Goal: Information Seeking & Learning: Learn about a topic

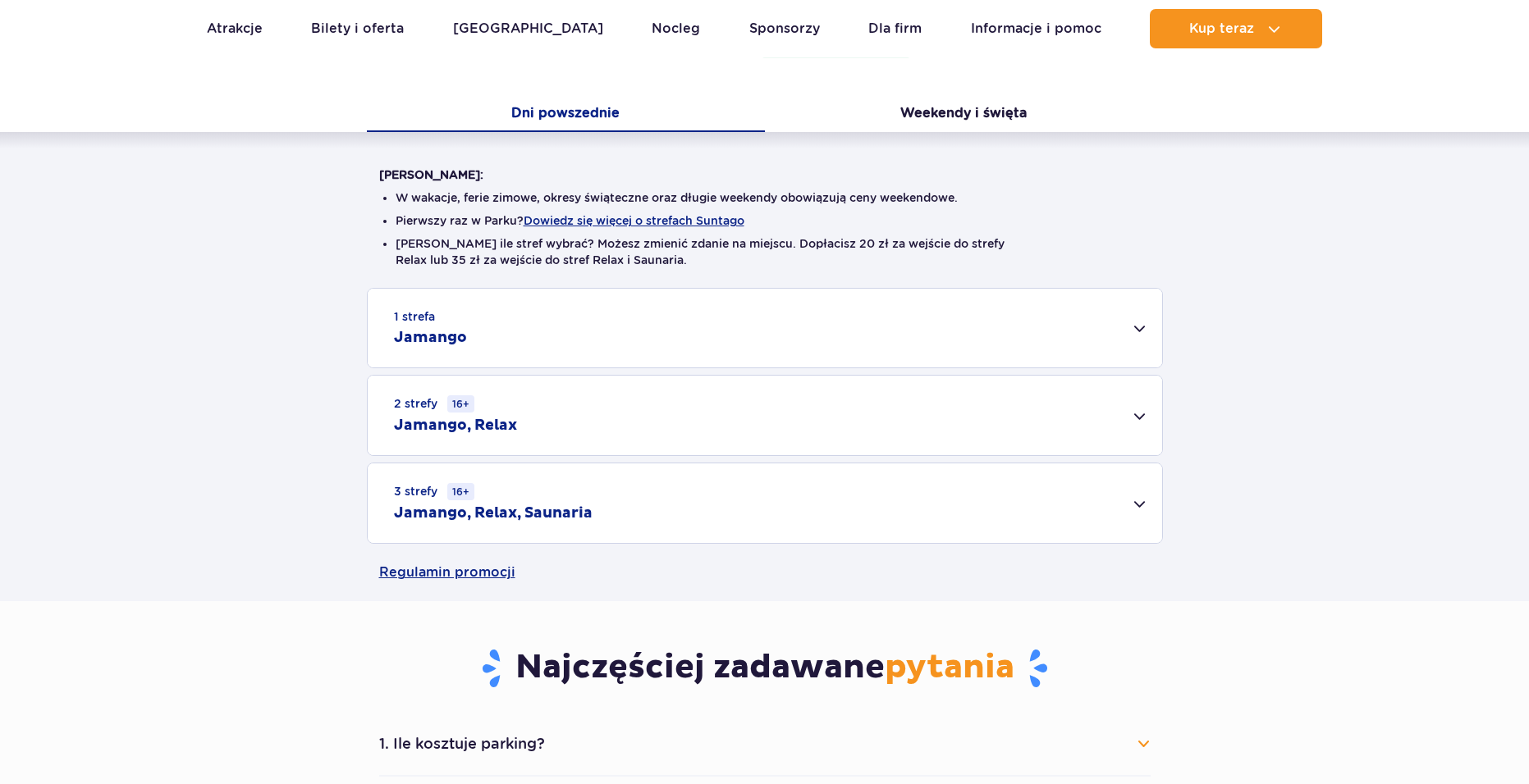
scroll to position [328, 0]
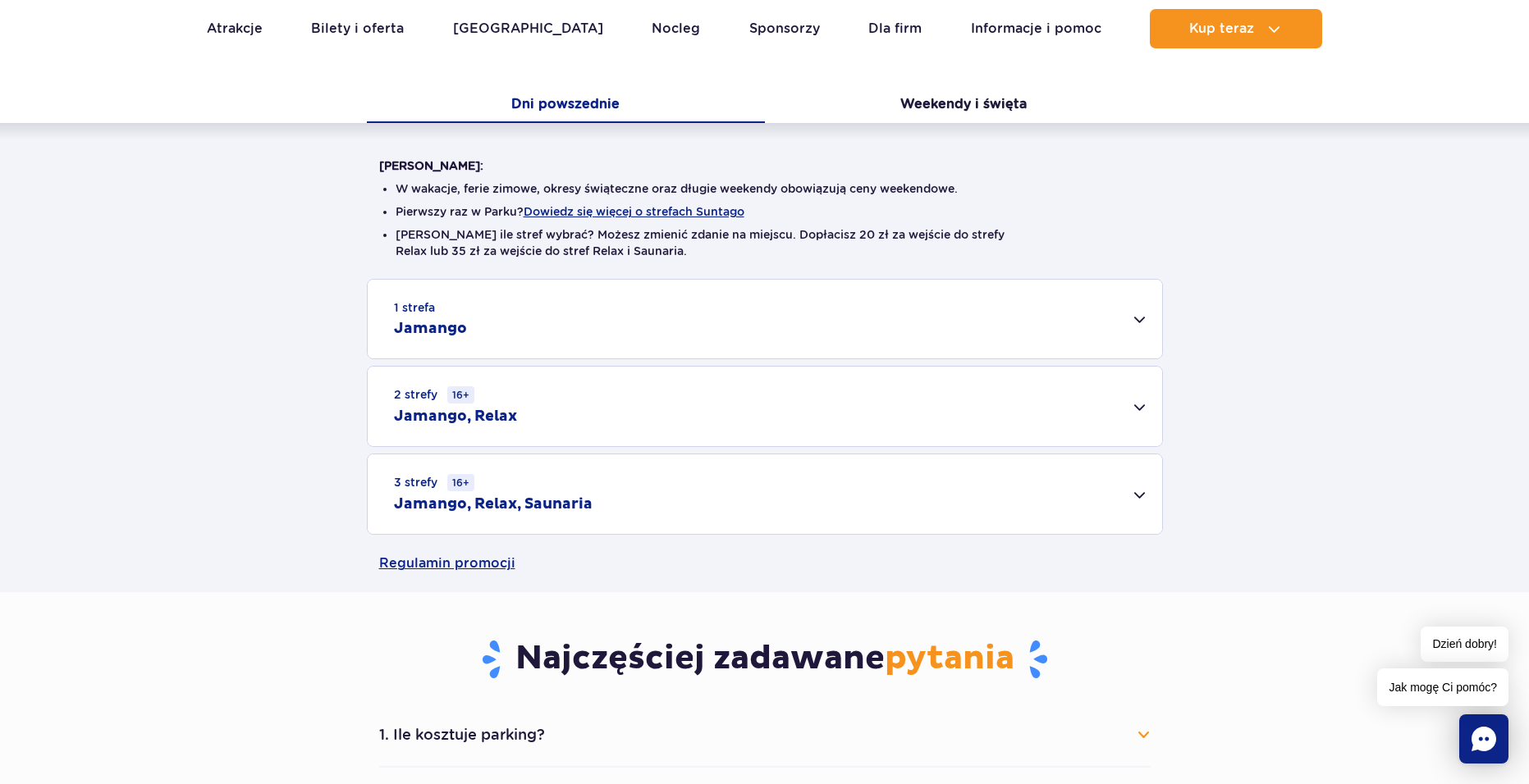
click at [599, 488] on div "3 strefy 16+ Jamango, Relax, Saunaria" at bounding box center [764, 495] width 795 height 80
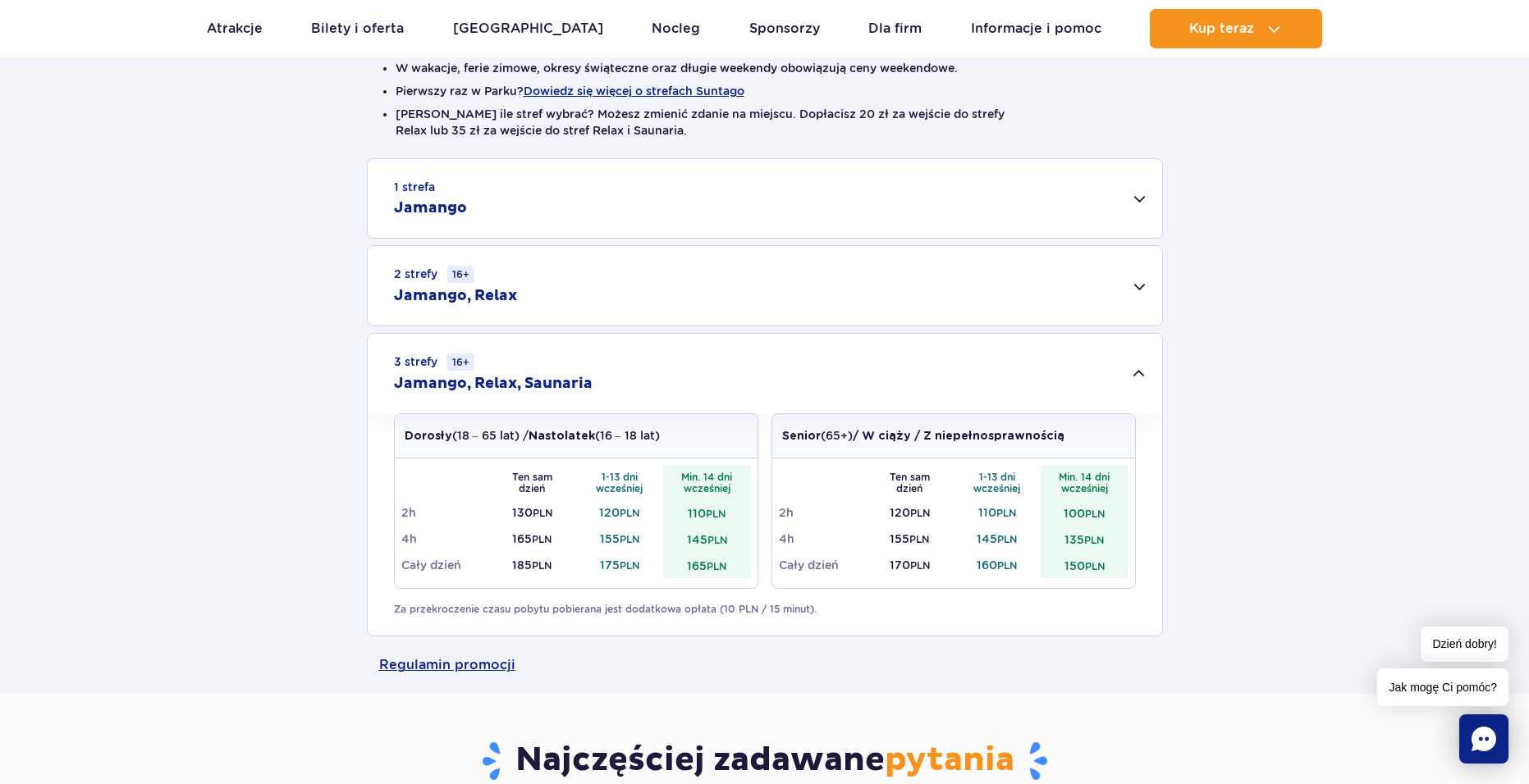
scroll to position [492, 0]
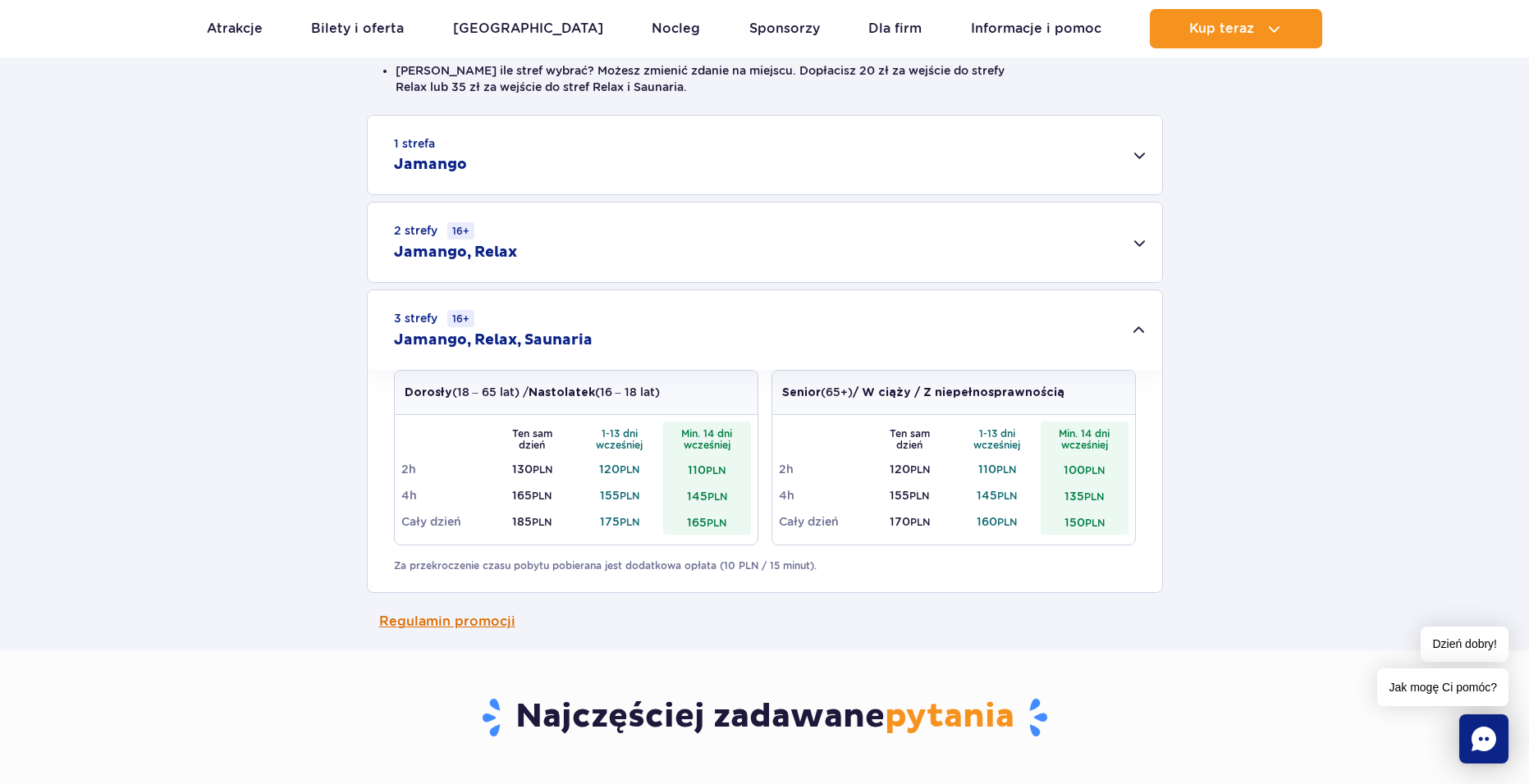
click at [510, 623] on link "Regulamin promocji" at bounding box center [764, 621] width 772 height 57
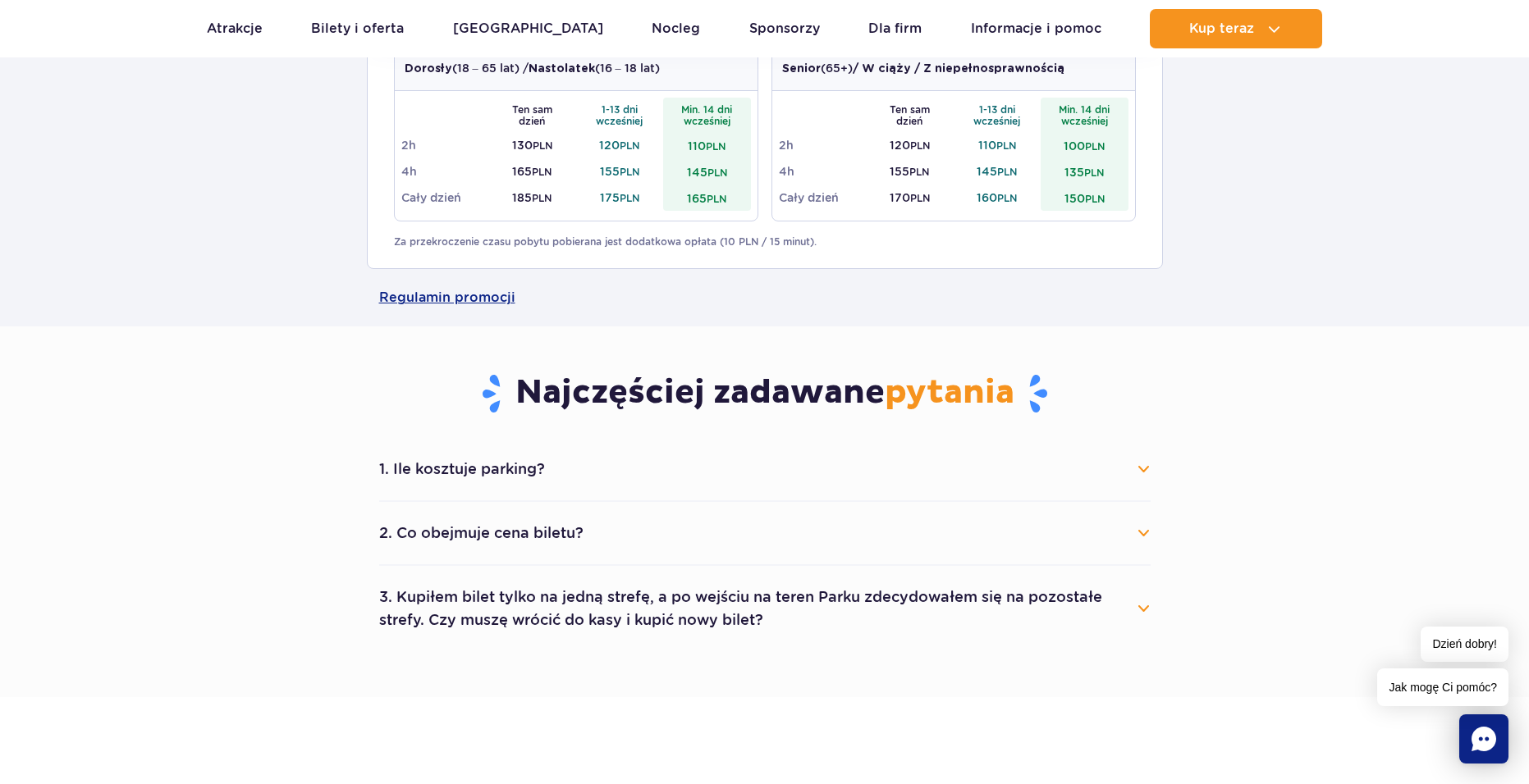
scroll to position [820, 0]
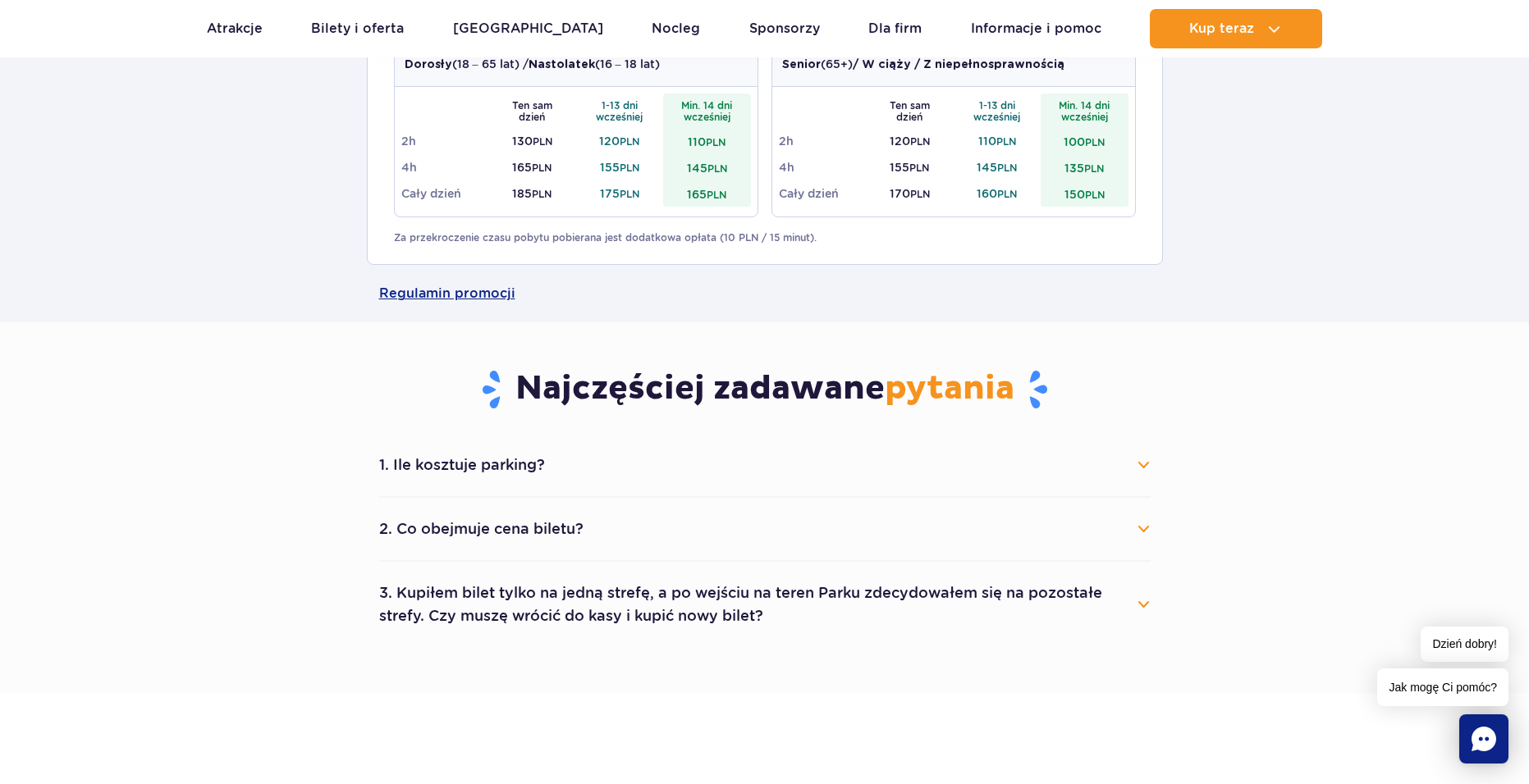
click at [466, 459] on button "1. Ile kosztuje parking?" at bounding box center [764, 465] width 772 height 36
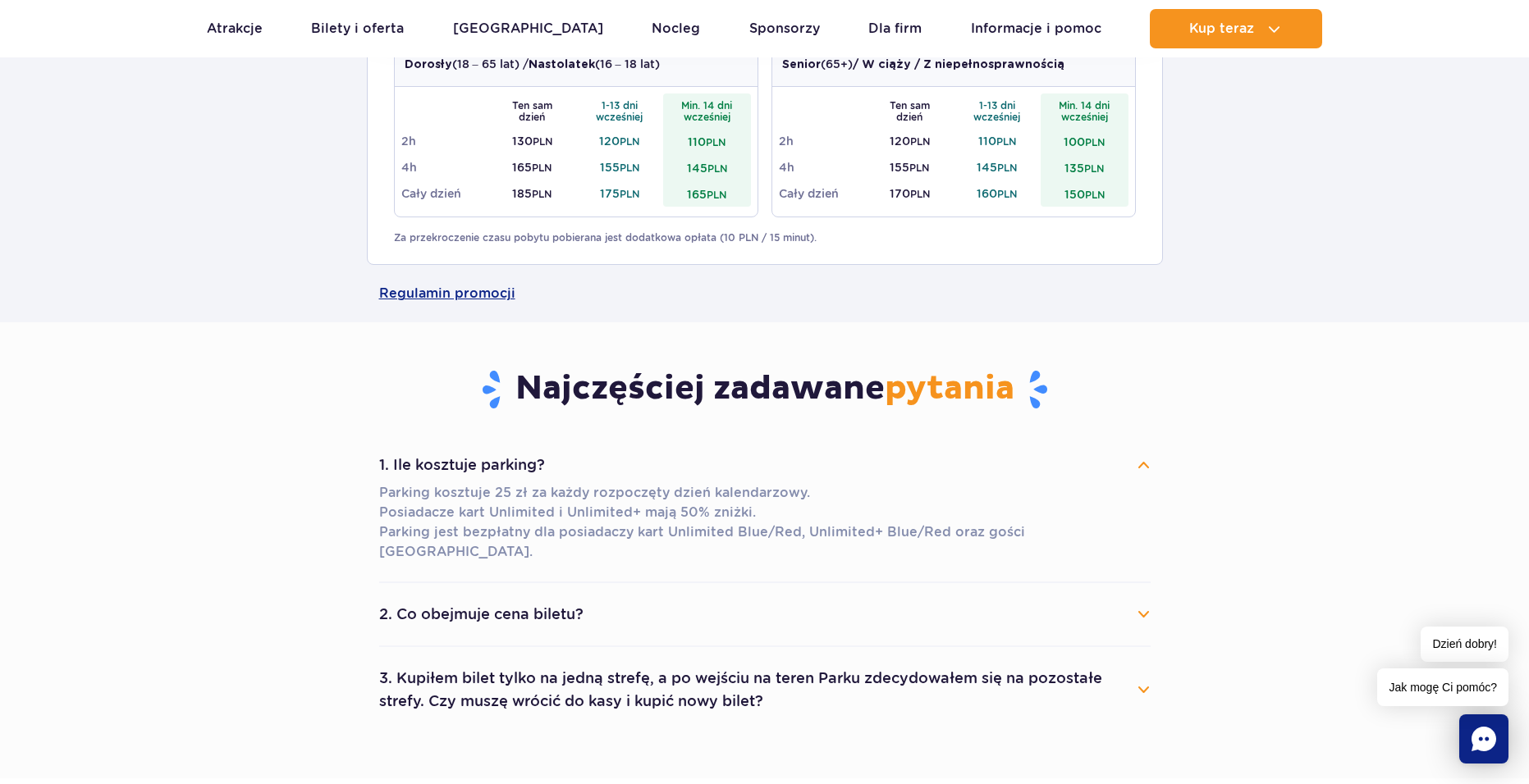
click at [467, 459] on button "1. Ile kosztuje parking?" at bounding box center [764, 465] width 772 height 36
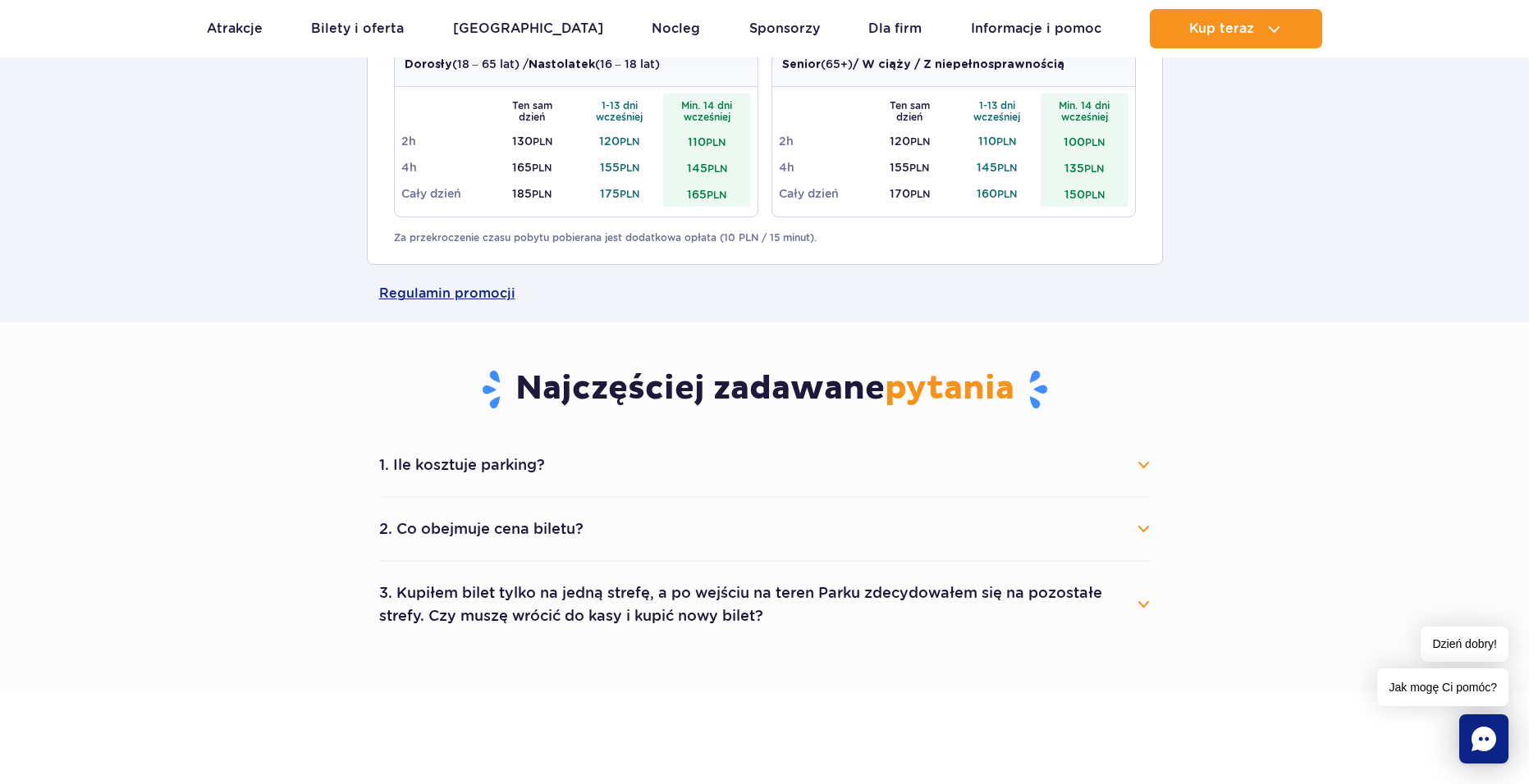
click at [467, 459] on button "1. Ile kosztuje parking?" at bounding box center [764, 465] width 772 height 36
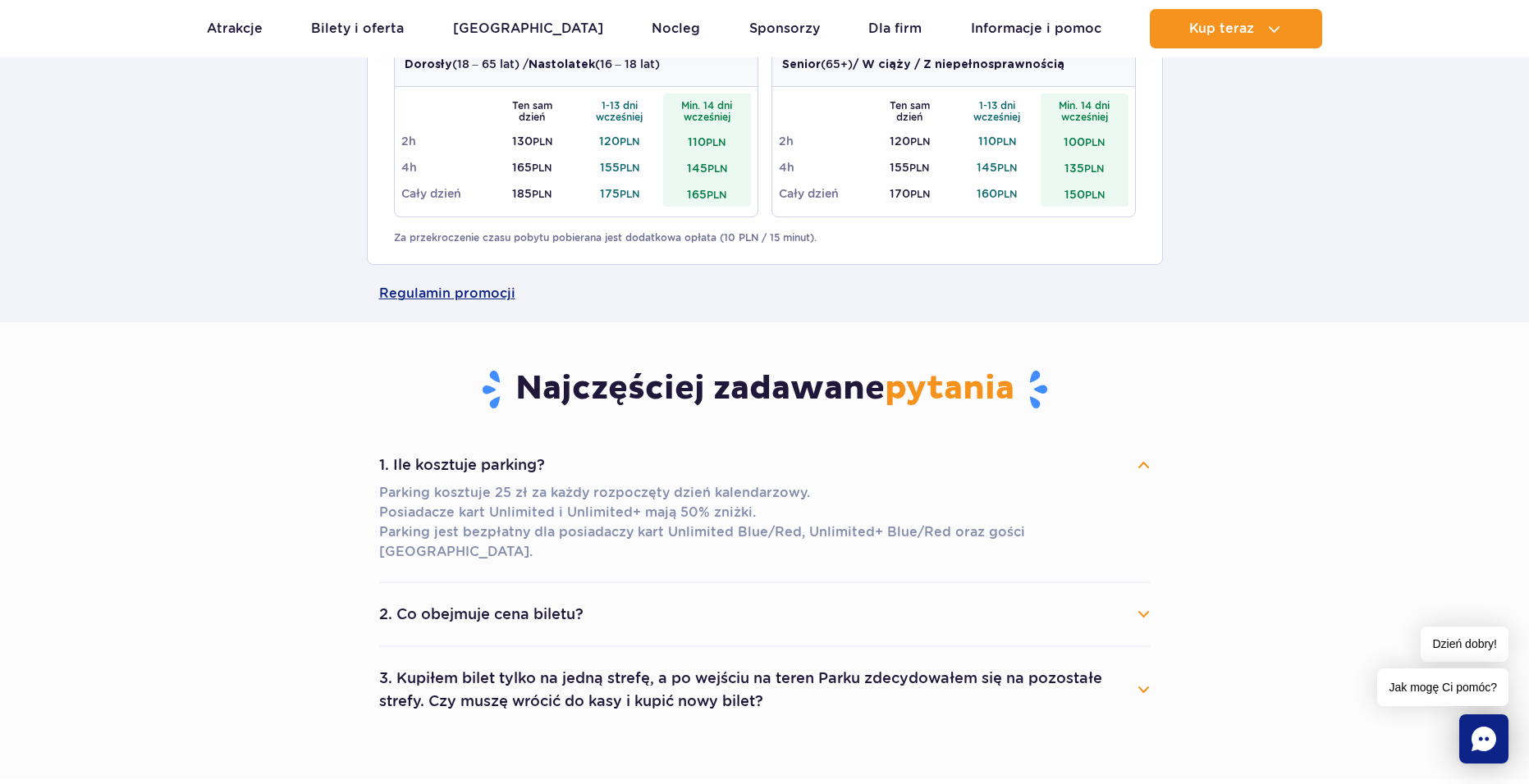
click at [469, 456] on button "1. Ile kosztuje parking?" at bounding box center [764, 465] width 772 height 36
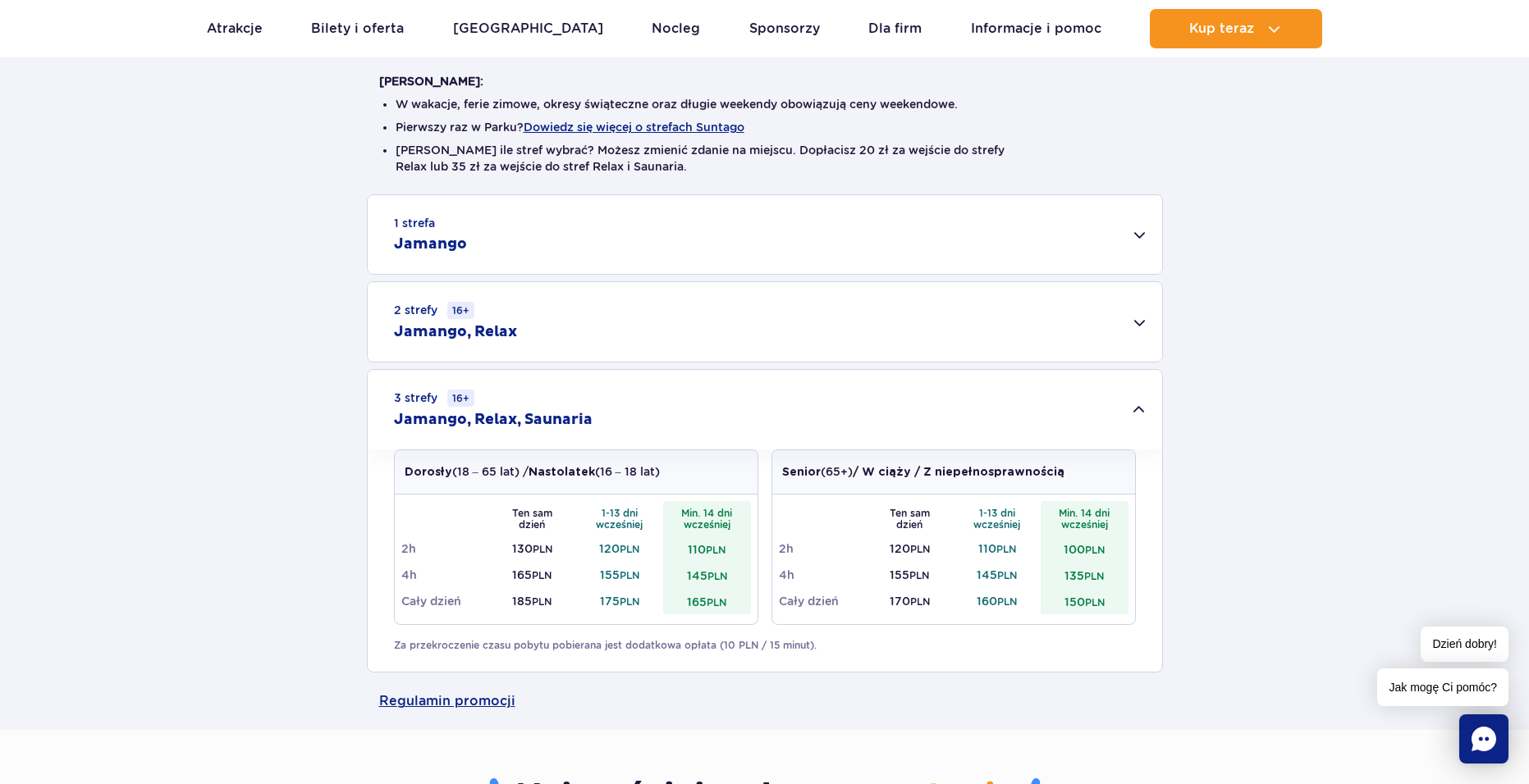
scroll to position [410, 0]
click at [1048, 401] on div "3 strefy 16+ Jamango, Relax, Saunaria" at bounding box center [764, 412] width 795 height 80
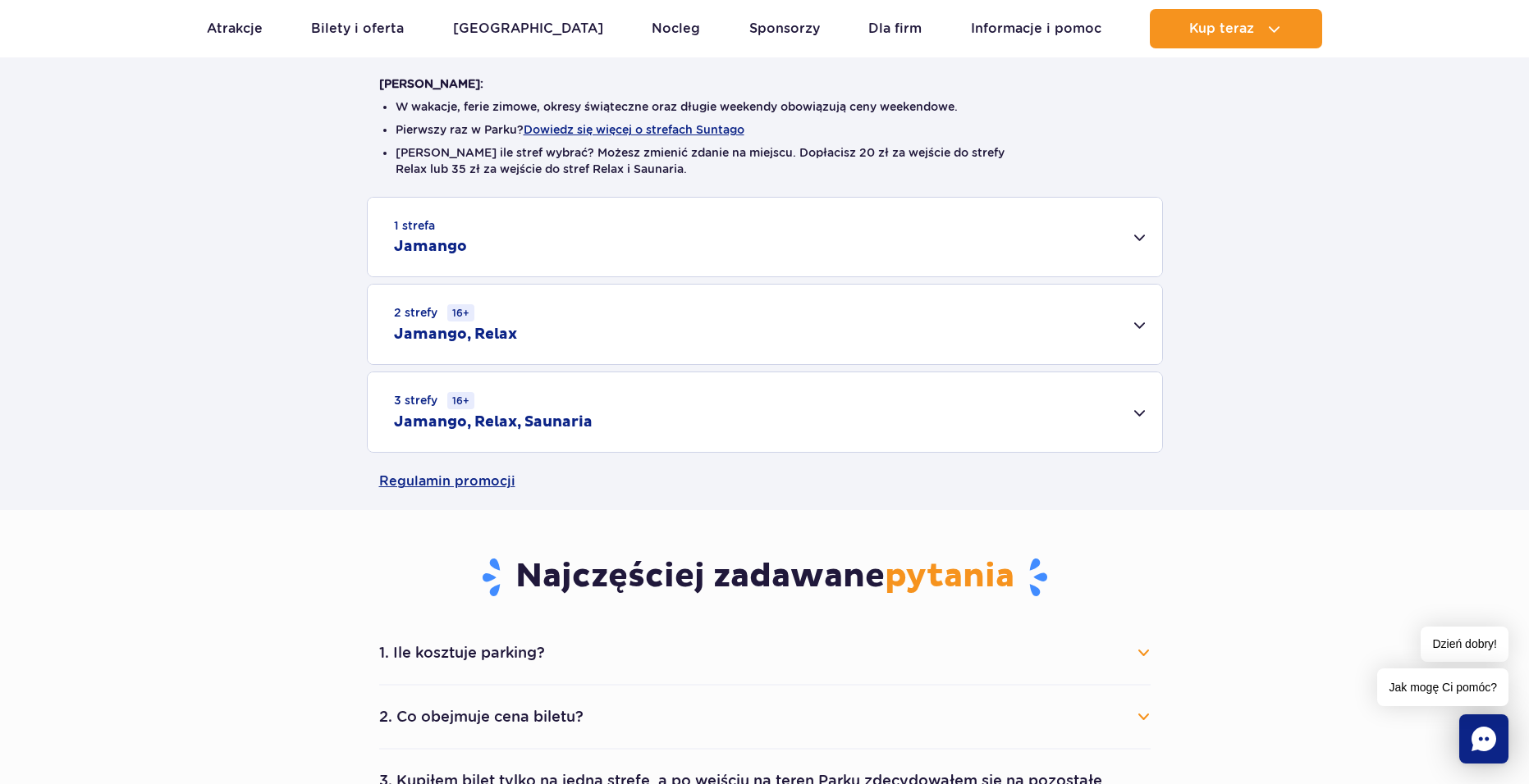
click at [1045, 402] on div "3 strefy 16+ Jamango, Relax, Saunaria" at bounding box center [764, 412] width 795 height 80
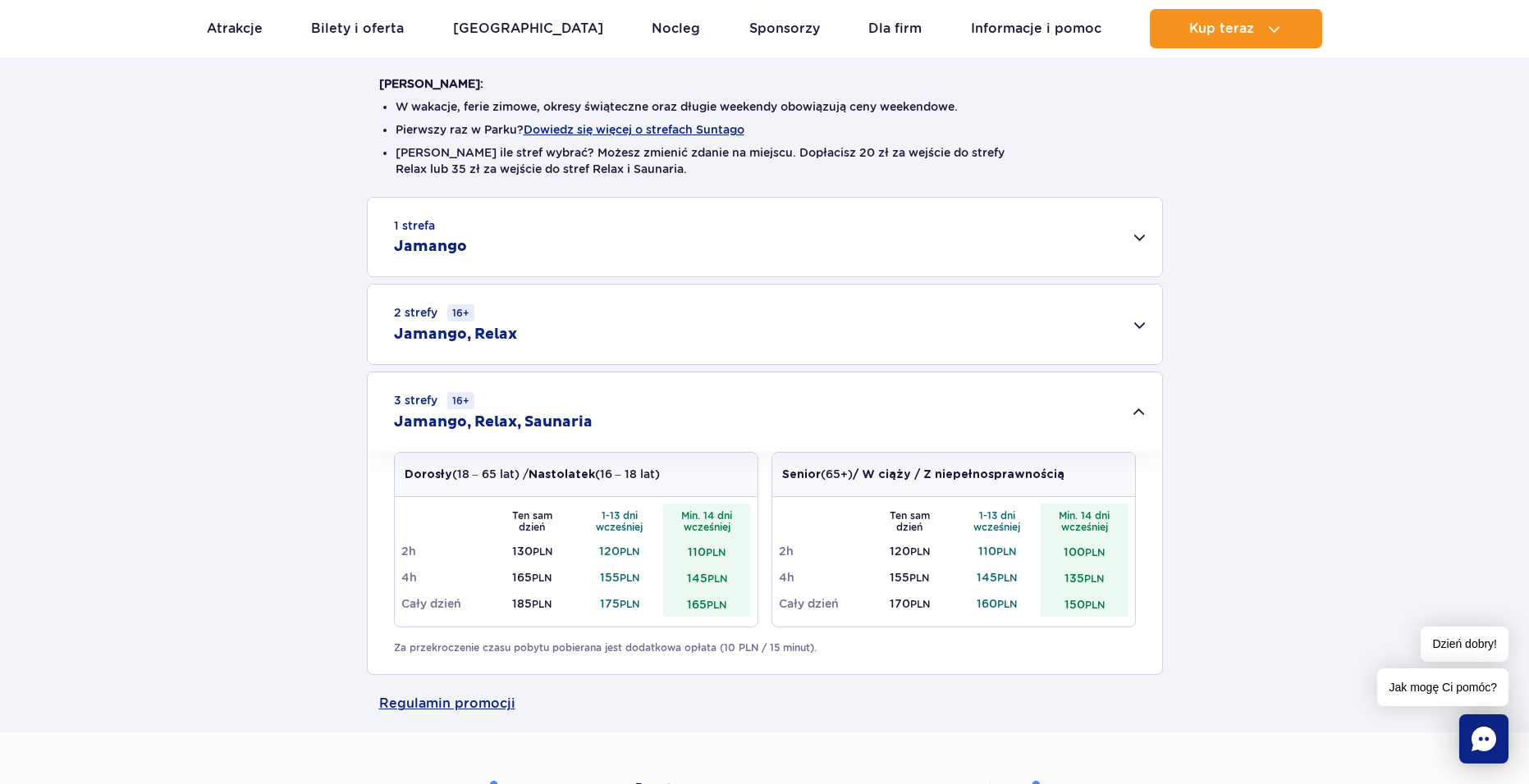
click at [1045, 402] on div "3 strefy 16+ Jamango, Relax, Saunaria" at bounding box center [764, 412] width 795 height 80
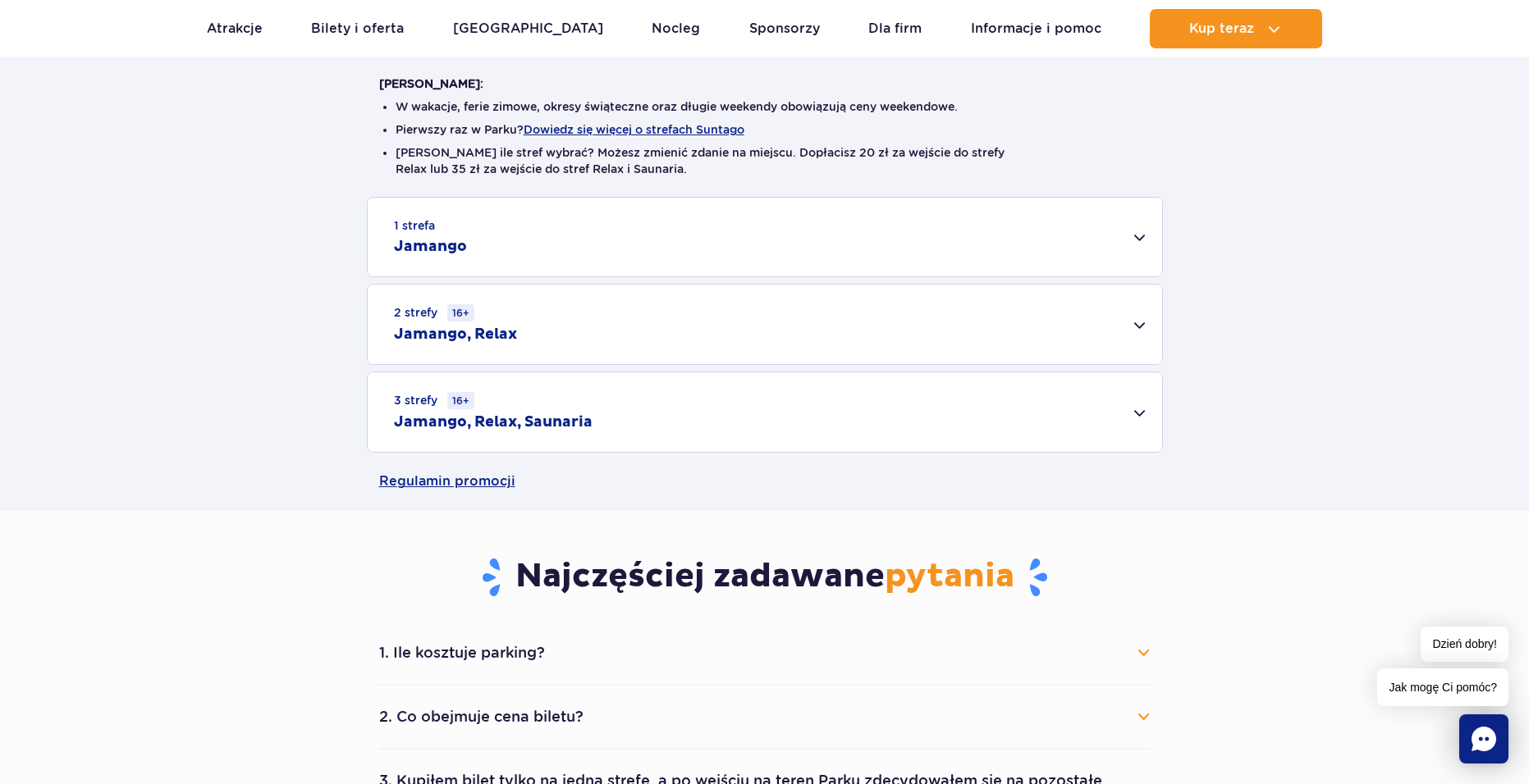
click at [1077, 349] on div "2 strefy 16+ Jamango, Relax" at bounding box center [764, 324] width 795 height 80
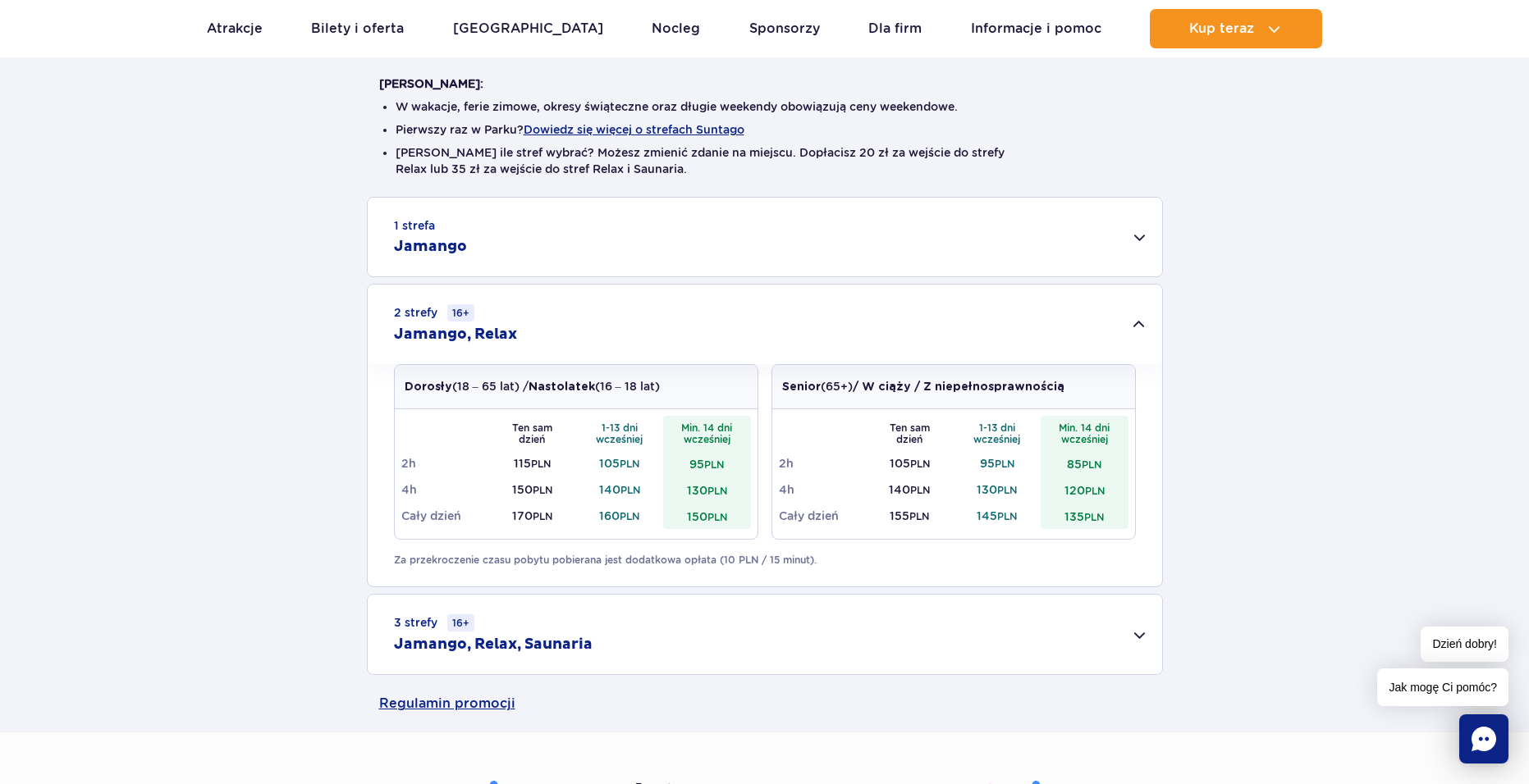
click at [1077, 349] on div "2 strefy 16+ Jamango, Relax" at bounding box center [764, 324] width 795 height 80
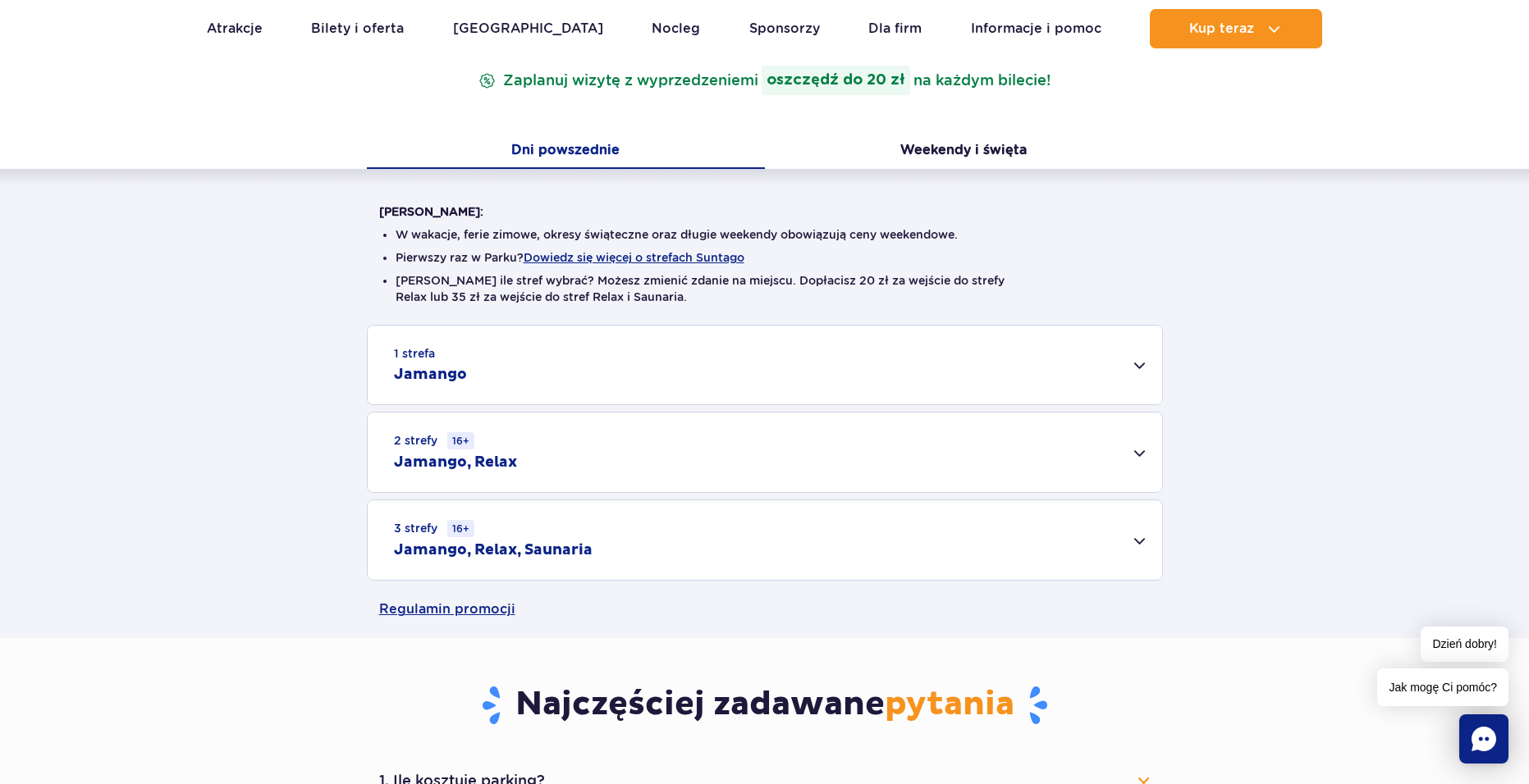
scroll to position [0, 0]
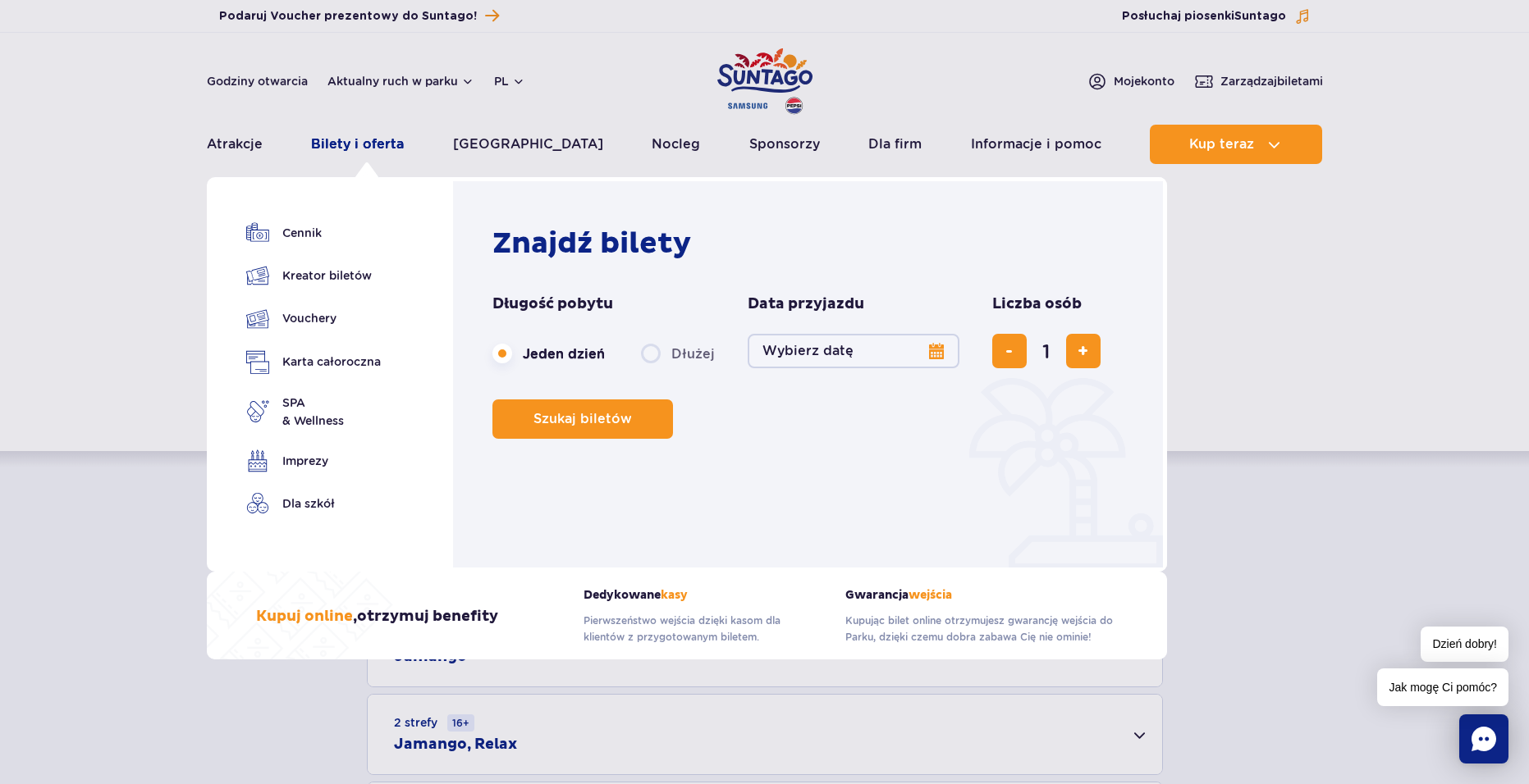
click at [371, 151] on link "Bilety i oferta" at bounding box center [357, 144] width 92 height 39
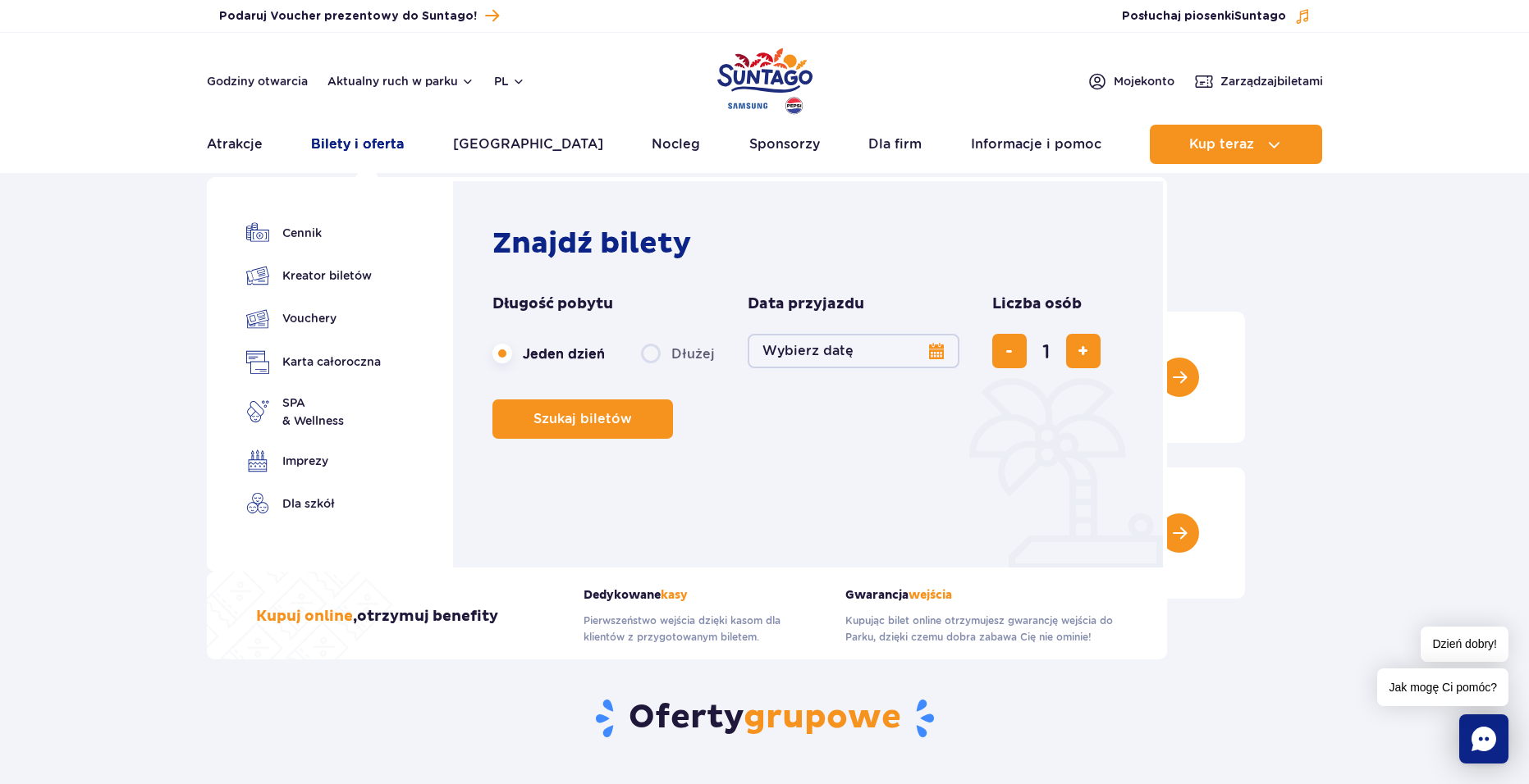
click at [400, 144] on link "Bilety i oferta" at bounding box center [357, 144] width 92 height 39
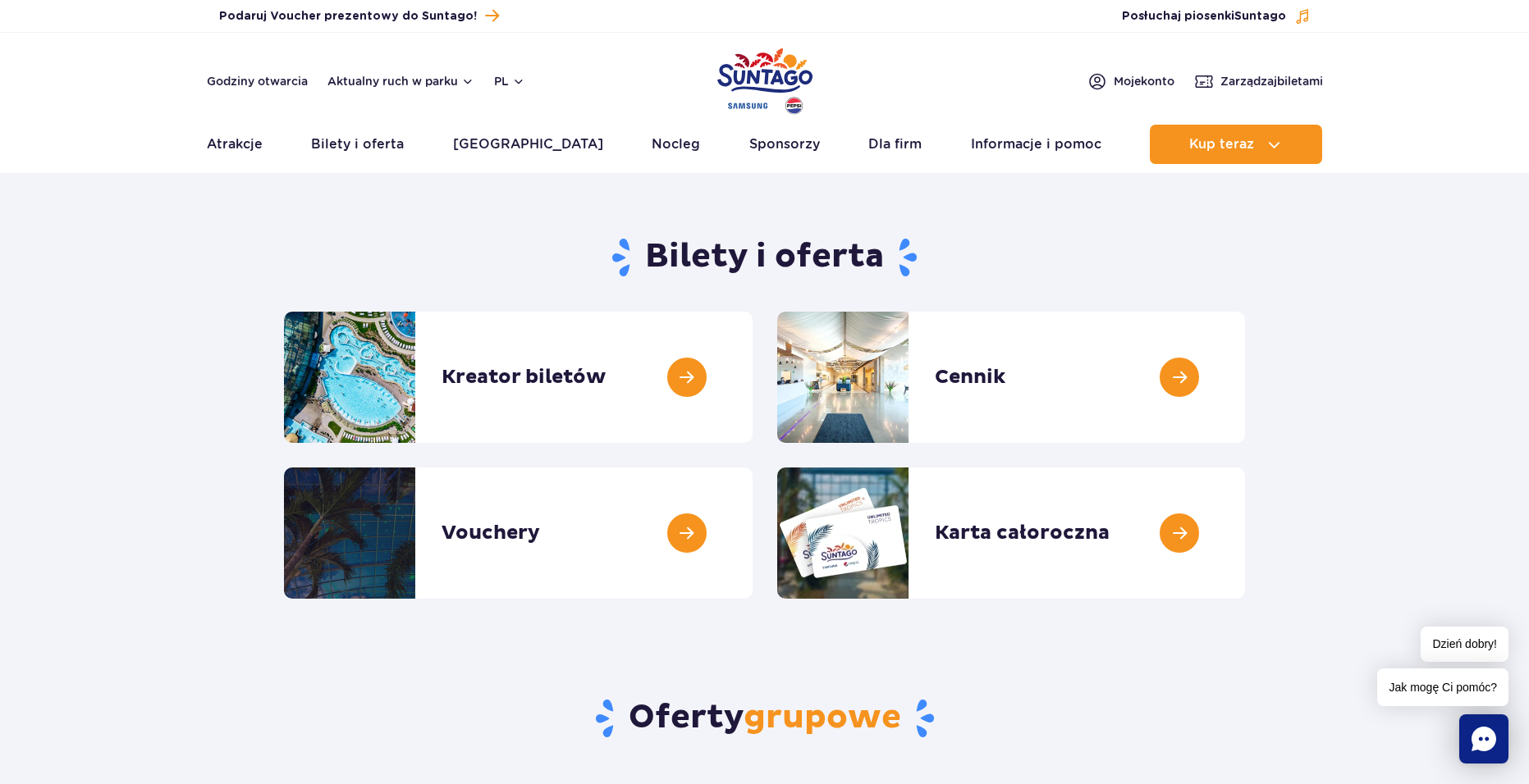
click at [140, 421] on section "Bilety i oferta Kreator biletów Kreator biletów Cennik Cennik Vouchery Vouchery" at bounding box center [764, 411] width 1529 height 376
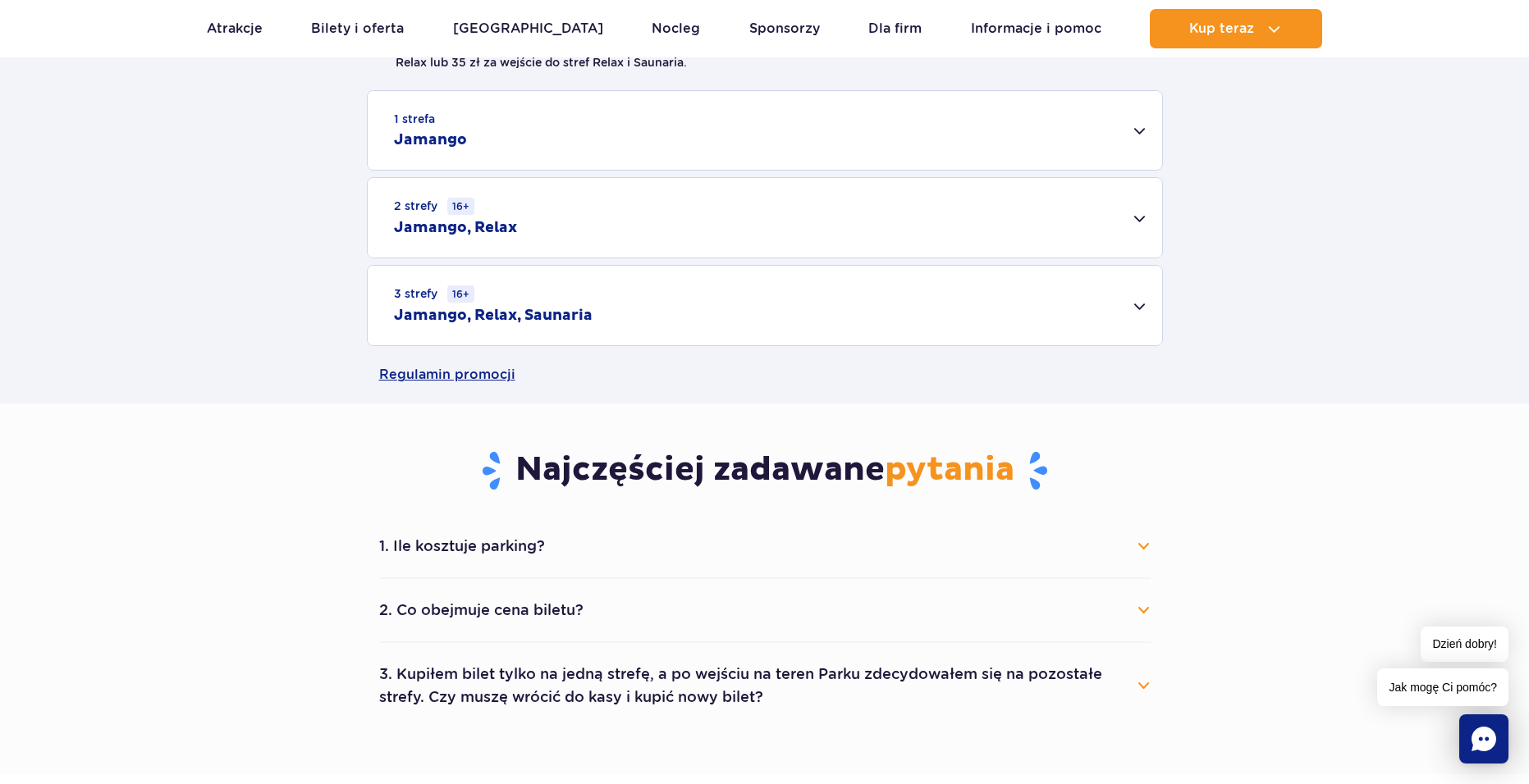
scroll to position [575, 0]
